Goal: Transaction & Acquisition: Book appointment/travel/reservation

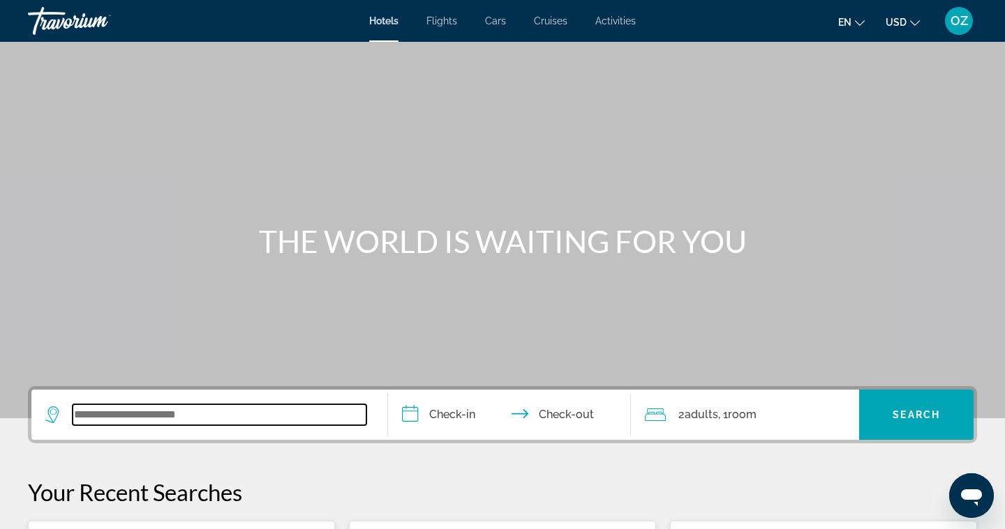
click at [91, 415] on input "Search widget" at bounding box center [220, 415] width 294 height 21
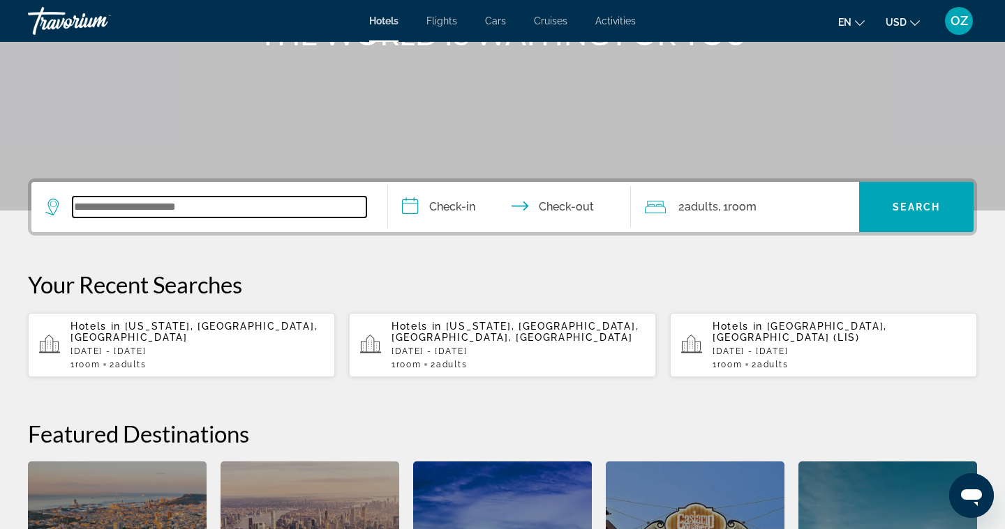
scroll to position [341, 0]
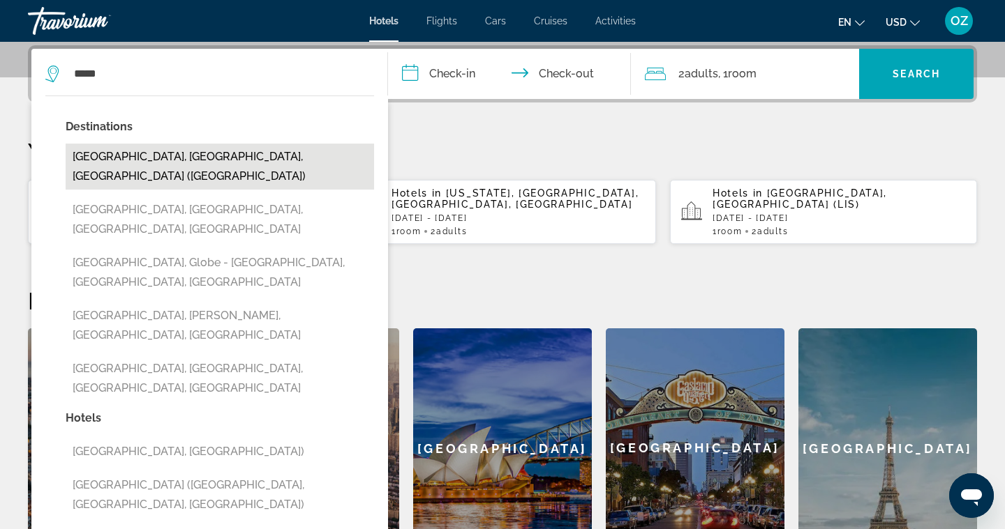
click at [167, 158] on button "[GEOGRAPHIC_DATA], [GEOGRAPHIC_DATA], [GEOGRAPHIC_DATA] ([GEOGRAPHIC_DATA])" at bounding box center [220, 167] width 308 height 46
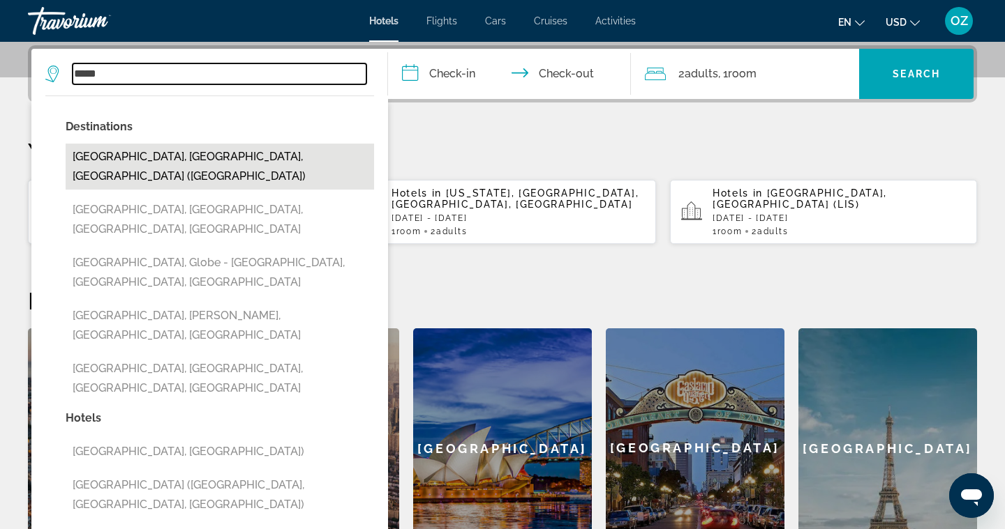
type input "**********"
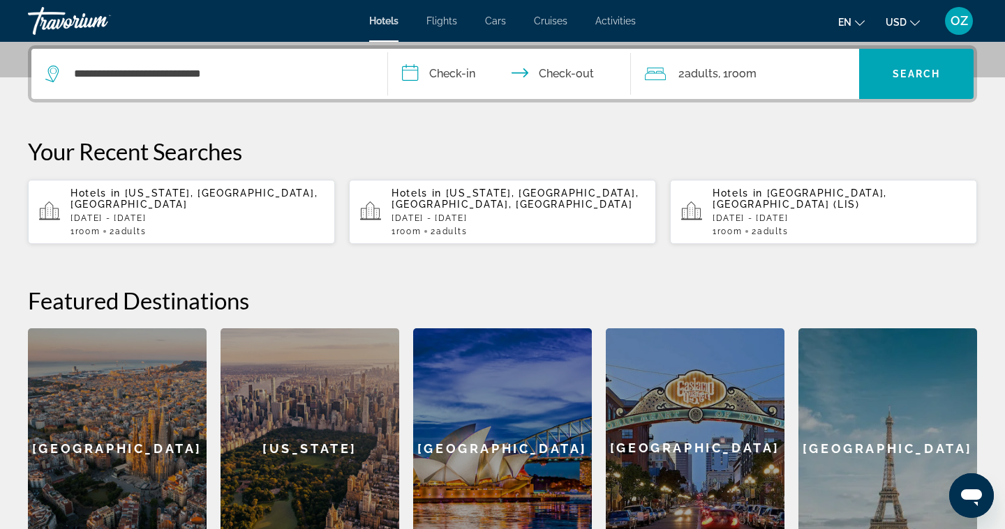
click at [416, 70] on input "**********" at bounding box center [512, 76] width 248 height 54
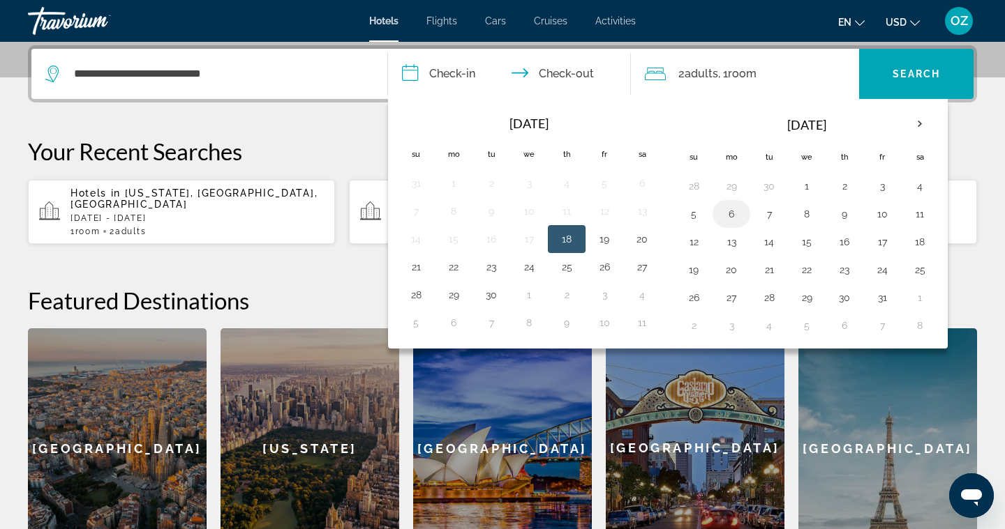
click at [728, 216] on button "6" at bounding box center [731, 214] width 22 height 20
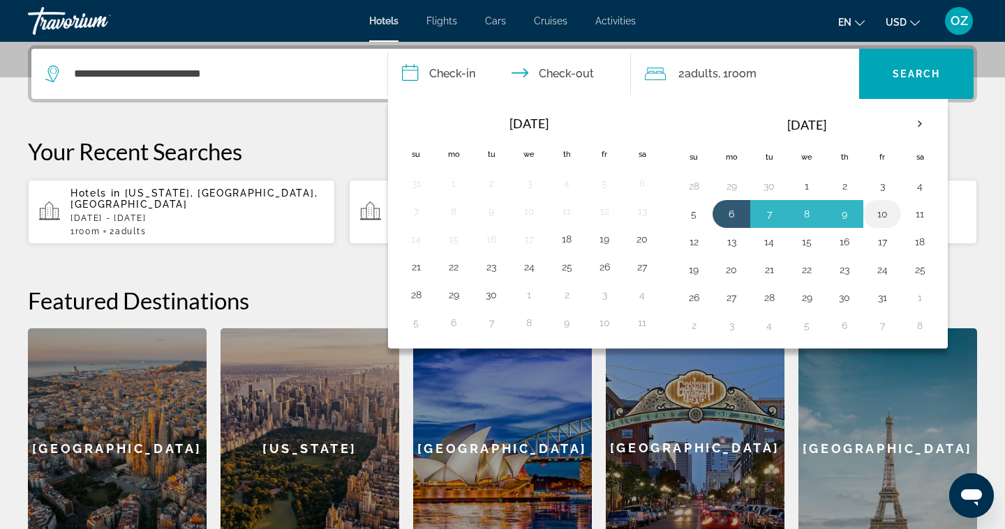
click at [883, 216] on button "10" at bounding box center [882, 214] width 22 height 20
type input "**********"
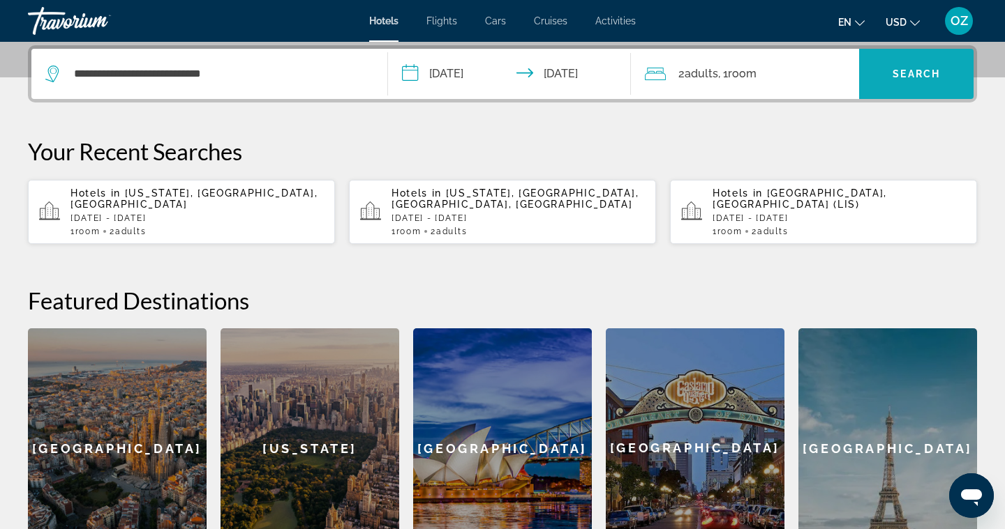
click at [905, 93] on span "Search widget" at bounding box center [916, 74] width 114 height 50
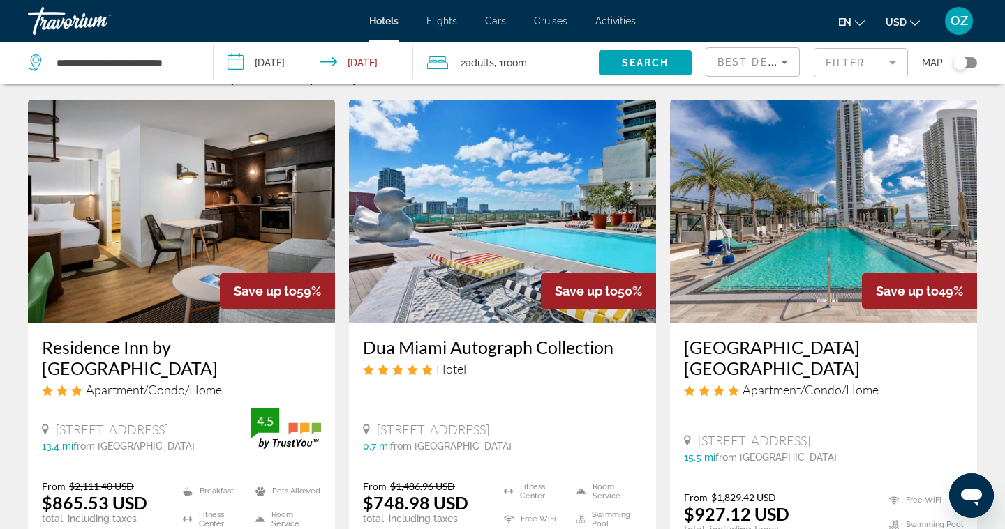
scroll to position [49, 0]
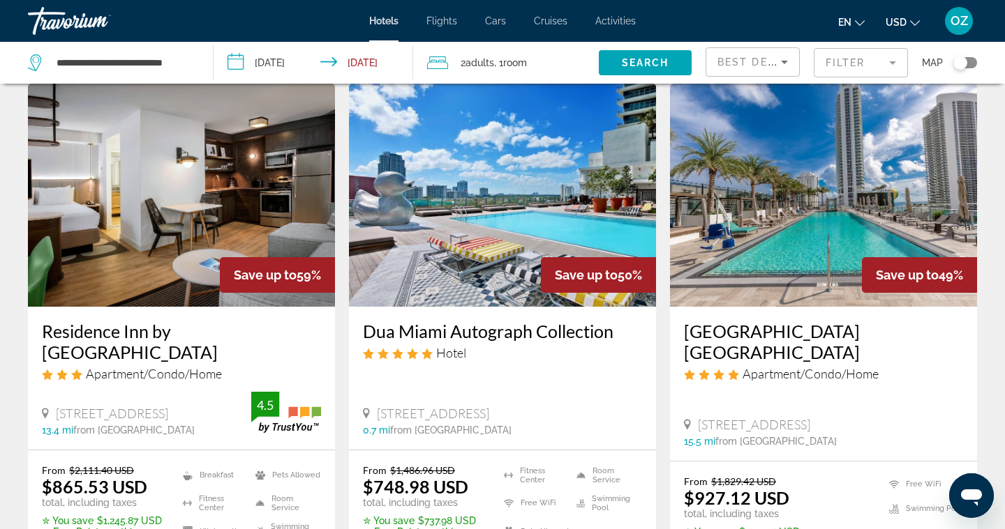
drag, startPoint x: 949, startPoint y: 72, endPoint x: 610, endPoint y: 335, distance: 429.1
click at [610, 335] on div "Dua Miami Autograph Collection Hotel [STREET_ADDRESS] 0.7 mi from [GEOGRAPHIC_D…" at bounding box center [502, 378] width 307 height 143
copy h3 "Dua Miami Autograph Collection"
click at [483, 238] on img "Main content" at bounding box center [502, 195] width 307 height 223
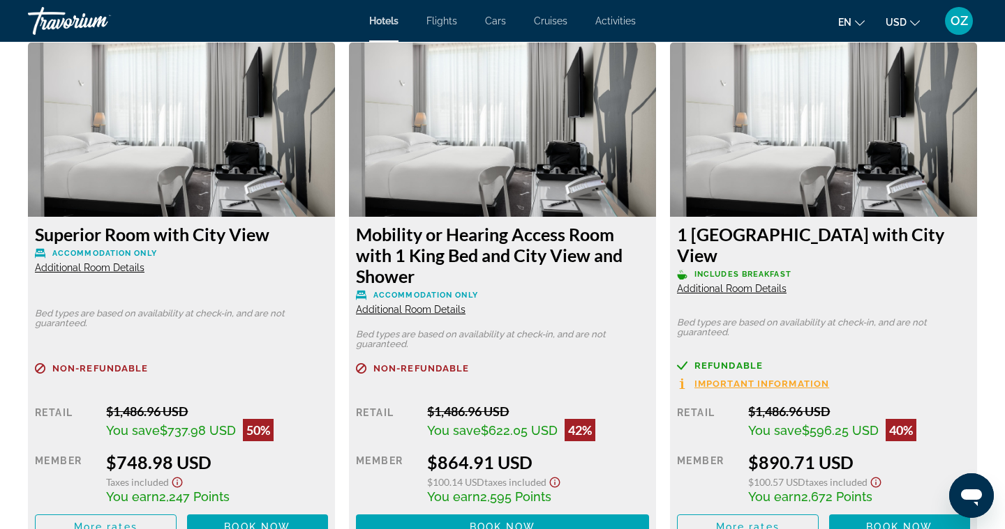
scroll to position [1935, 0]
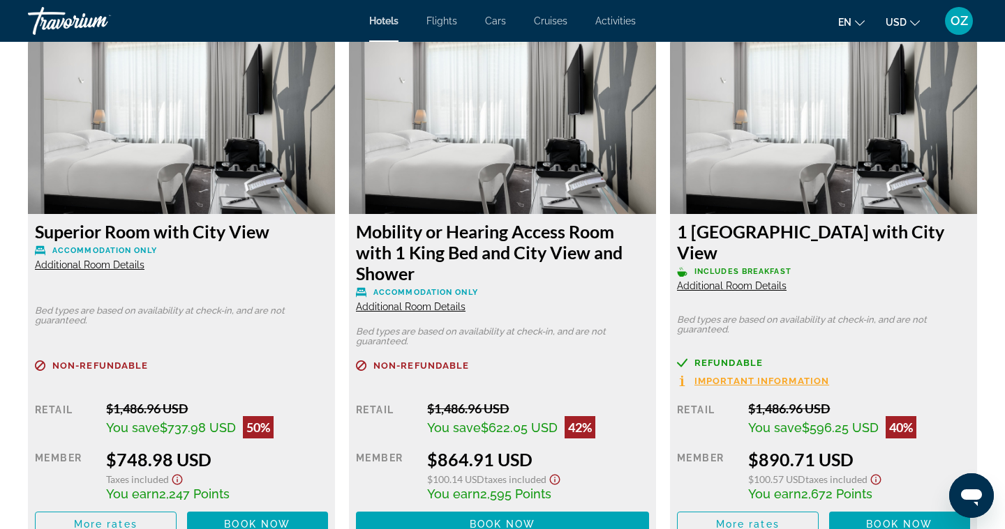
click at [116, 267] on span "Additional Room Details" at bounding box center [90, 265] width 110 height 11
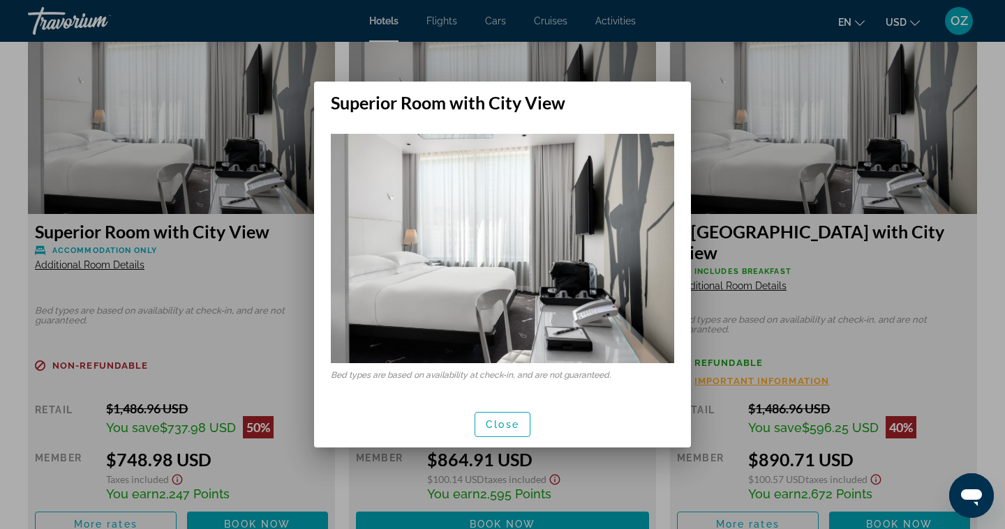
scroll to position [0, 0]
click at [490, 425] on span "Close" at bounding box center [502, 424] width 33 height 11
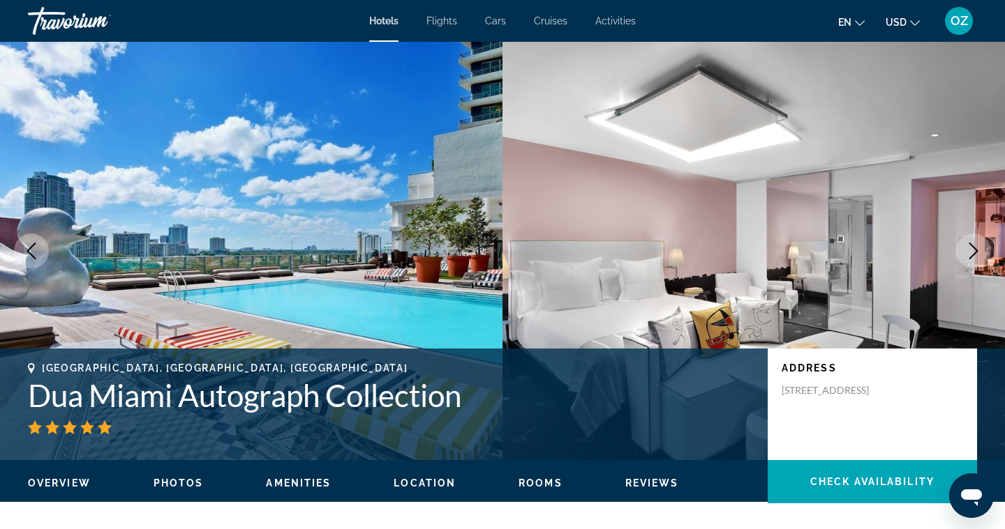
scroll to position [1935, 0]
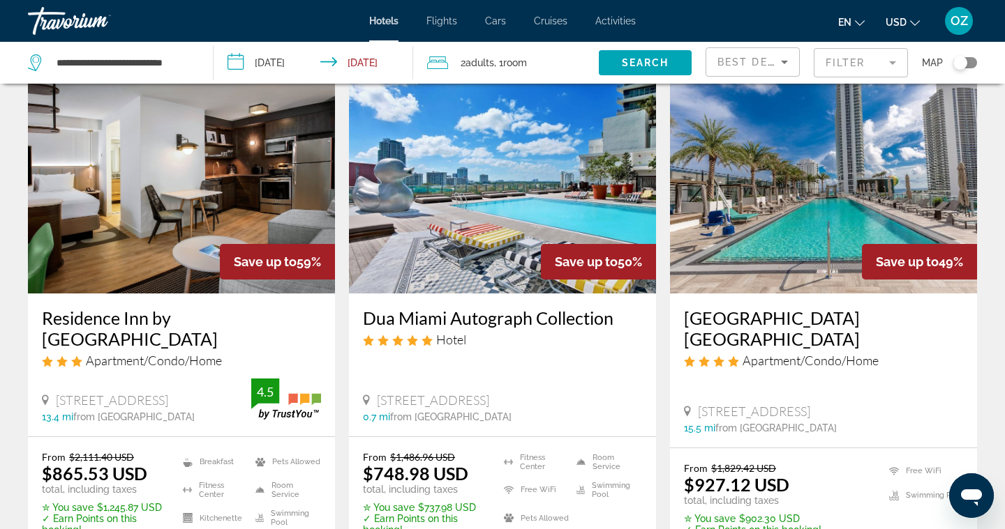
scroll to position [119, 0]
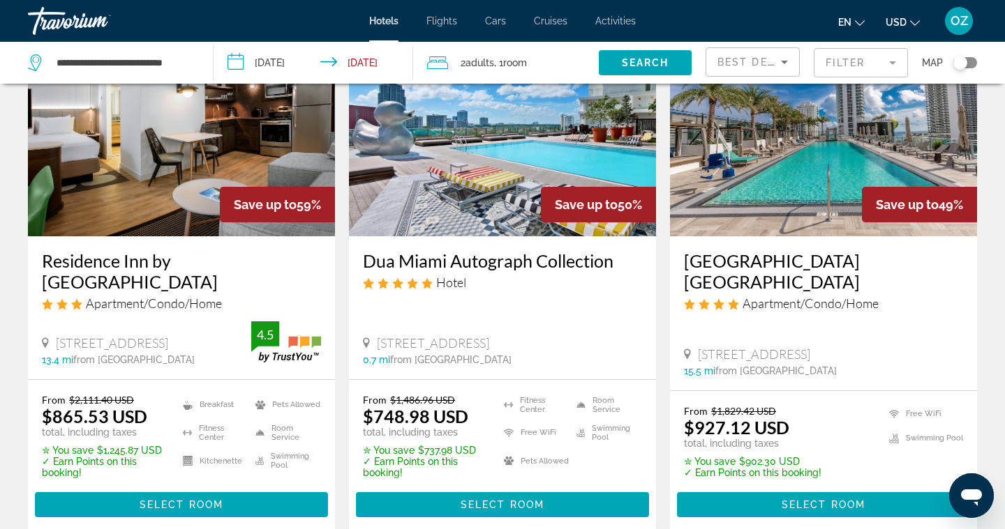
drag, startPoint x: 39, startPoint y: 263, endPoint x: 159, endPoint y: 280, distance: 121.2
click at [159, 280] on div "Residence Inn by [GEOGRAPHIC_DATA] Apartment/Condo/Home [STREET_ADDRESS] 13.4 m…" at bounding box center [181, 307] width 307 height 143
copy h3 "Residence Inn by [GEOGRAPHIC_DATA]"
click at [152, 186] on img "Main content" at bounding box center [181, 124] width 307 height 223
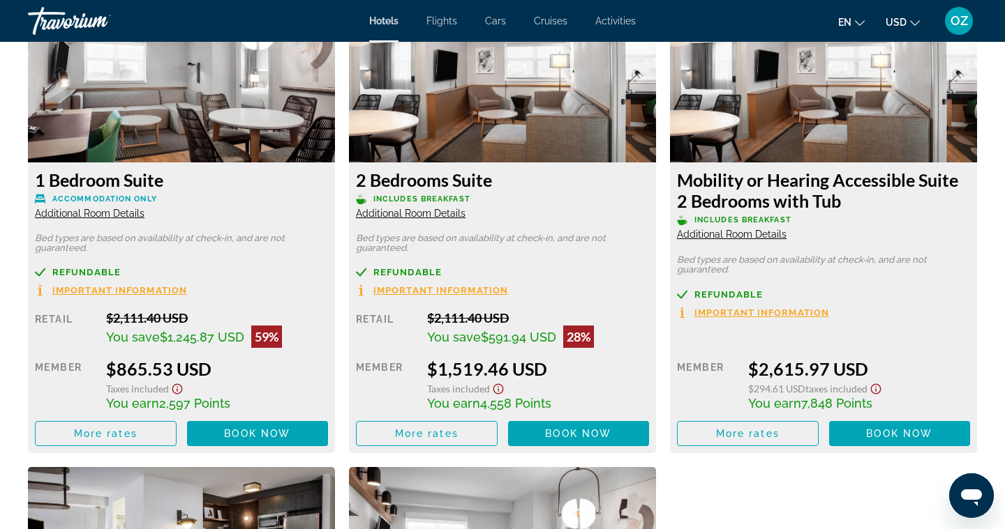
scroll to position [1279, 0]
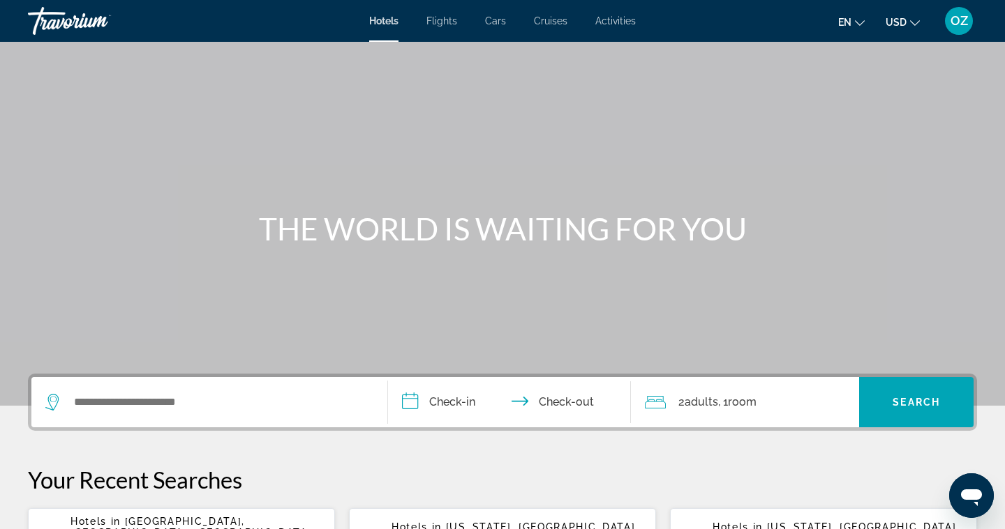
scroll to position [73, 0]
